Goal: Navigation & Orientation: Find specific page/section

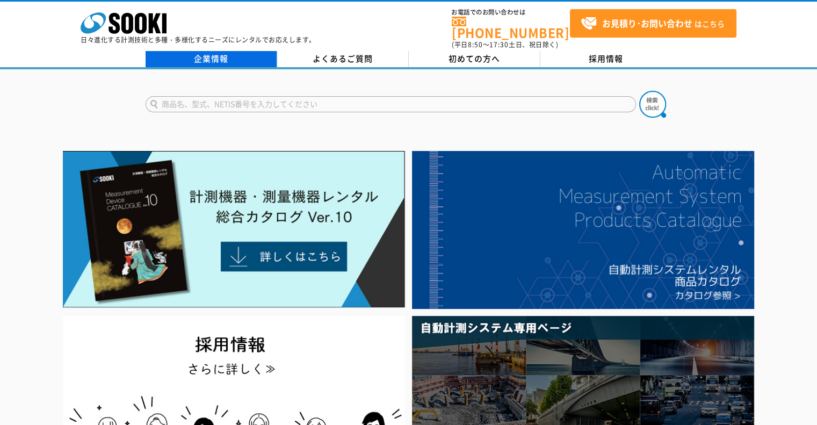
click at [214, 51] on link "企業情報" at bounding box center [212, 59] width 132 height 16
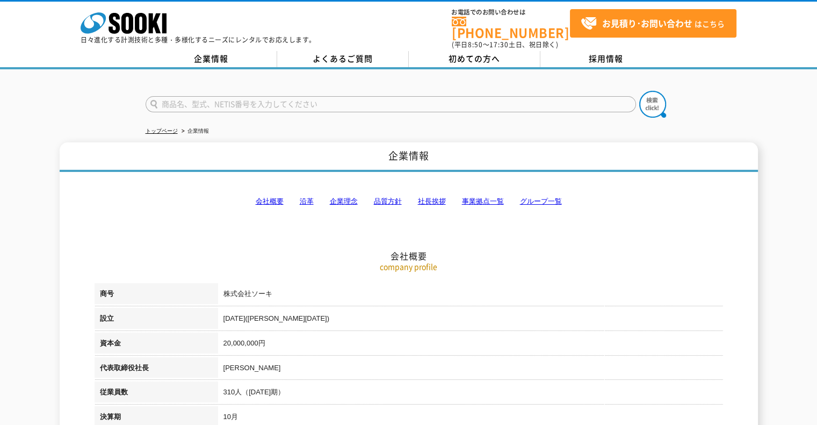
click at [481, 197] on link "事業拠点一覧" at bounding box center [483, 201] width 42 height 8
click at [260, 197] on link "会社概要" at bounding box center [270, 201] width 28 height 8
